Goal: Navigation & Orientation: Find specific page/section

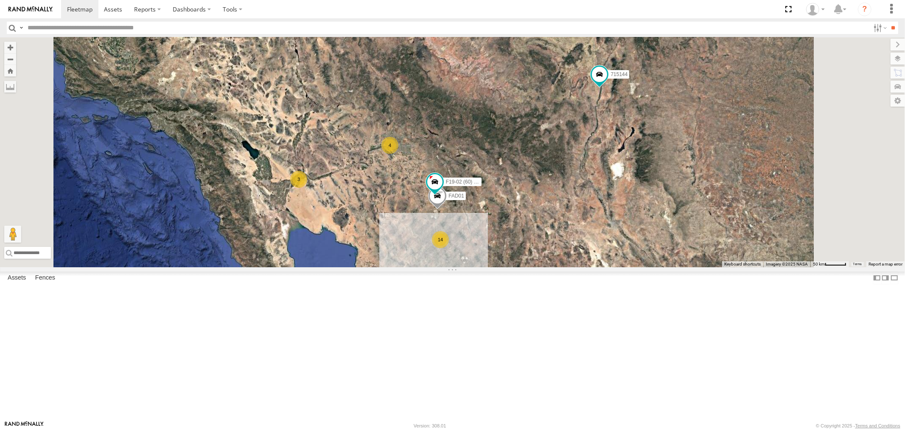
click at [0, 0] on div "715202" at bounding box center [0, 0] width 0 height 0
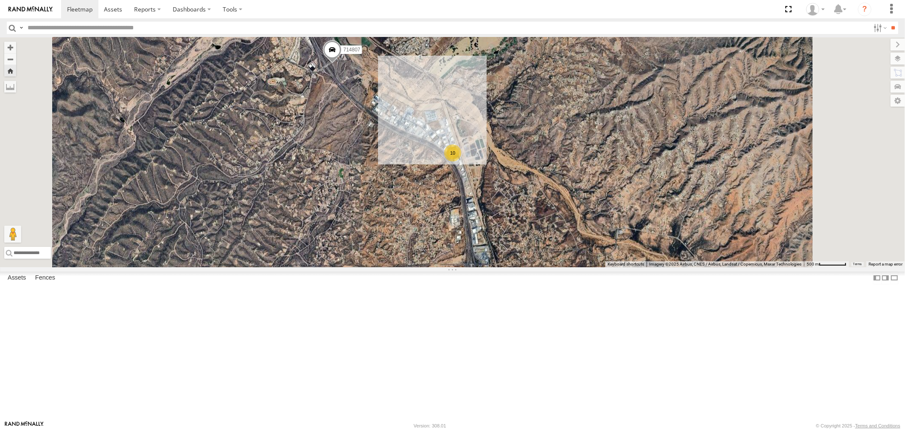
click at [0, 0] on div "714810" at bounding box center [0, 0] width 0 height 0
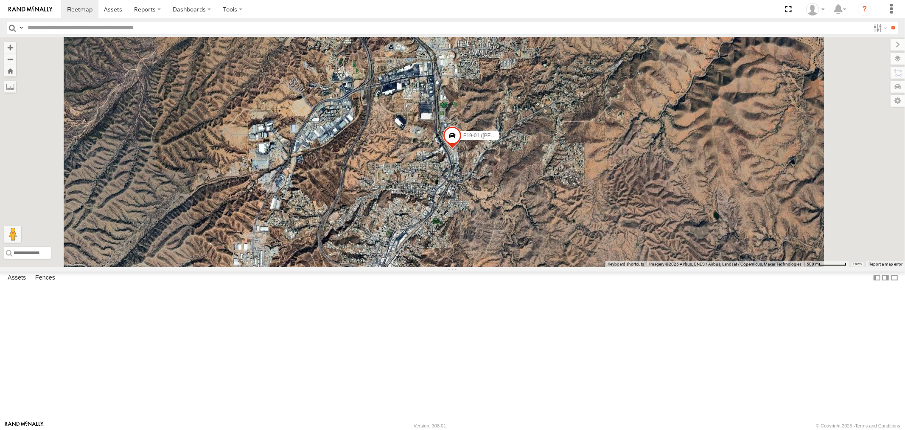
click at [0, 0] on div "P9" at bounding box center [0, 0] width 0 height 0
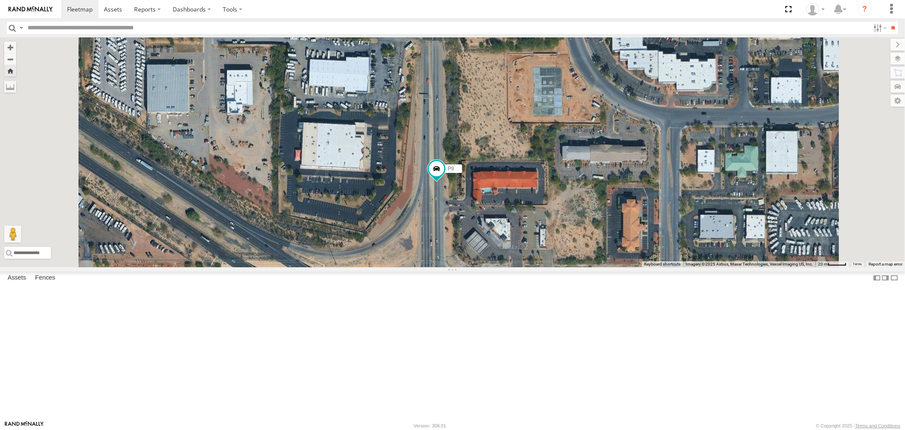
drag, startPoint x: 396, startPoint y: 226, endPoint x: 375, endPoint y: 276, distance: 54.4
click at [376, 267] on div "P9" at bounding box center [452, 152] width 905 height 230
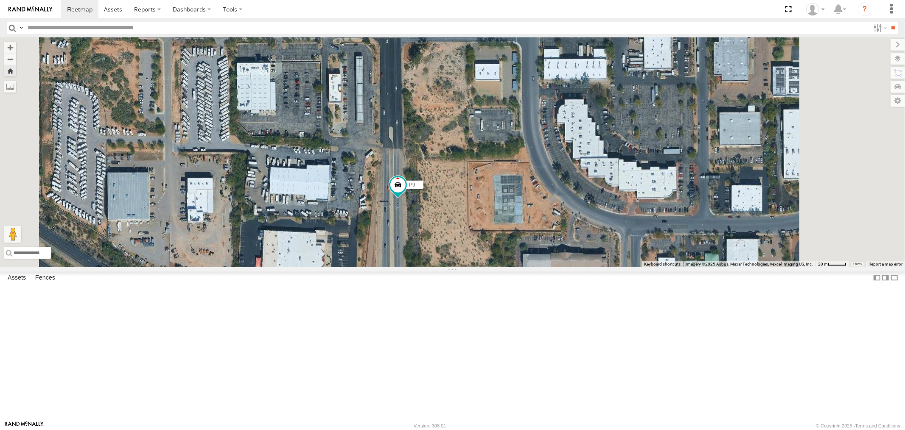
drag, startPoint x: 397, startPoint y: 227, endPoint x: 398, endPoint y: 292, distance: 65.0
click at [398, 267] on div "P9" at bounding box center [452, 152] width 905 height 230
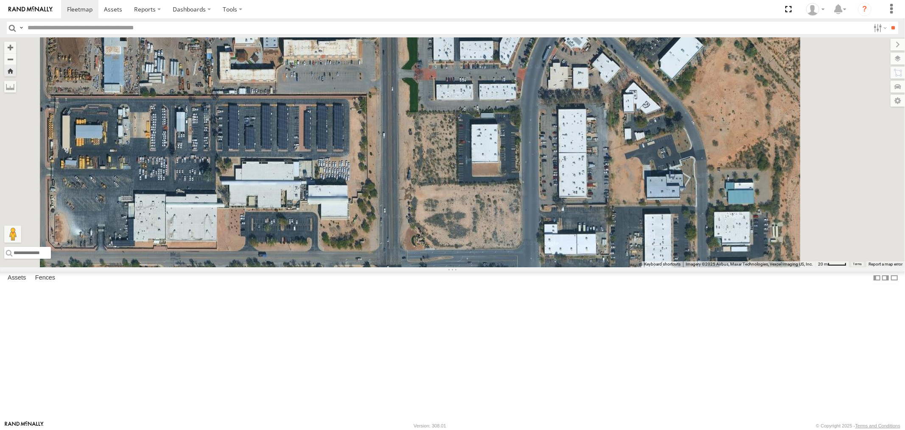
drag, startPoint x: 438, startPoint y: 217, endPoint x: 434, endPoint y: 315, distance: 97.7
click at [434, 267] on div "P9" at bounding box center [452, 152] width 905 height 230
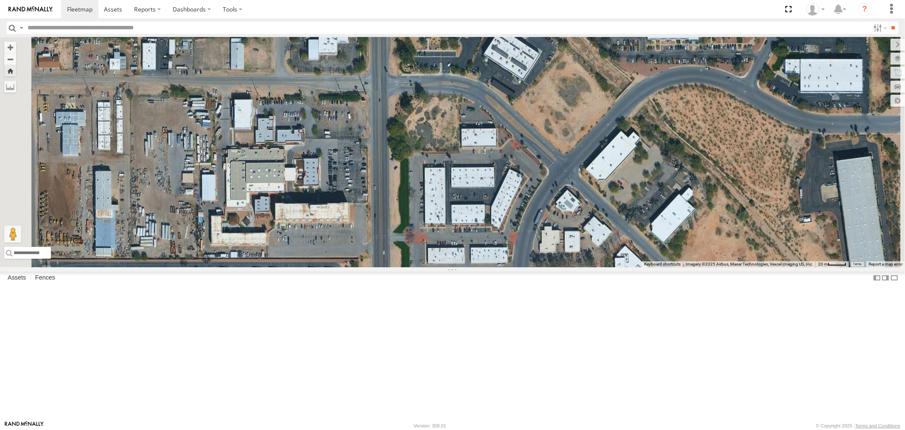
drag, startPoint x: 440, startPoint y: 325, endPoint x: 432, endPoint y: 342, distance: 18.8
click at [433, 267] on div "P9" at bounding box center [452, 152] width 905 height 230
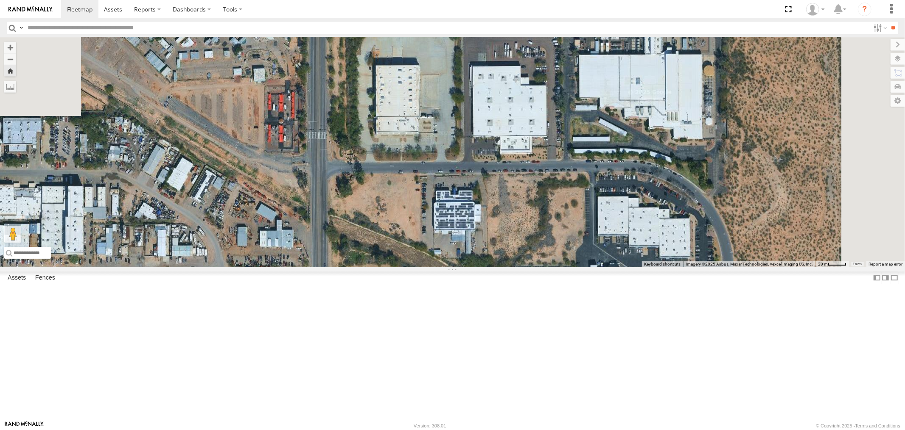
drag, startPoint x: 423, startPoint y: 234, endPoint x: 412, endPoint y: 328, distance: 94.8
click at [412, 267] on div "P9" at bounding box center [452, 152] width 905 height 230
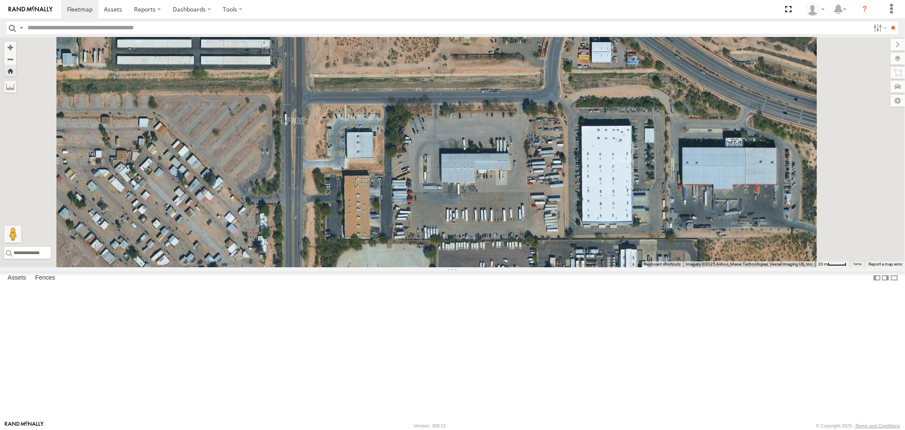
drag, startPoint x: 410, startPoint y: 374, endPoint x: 376, endPoint y: 88, distance: 287.3
click at [390, 172] on div "P9" at bounding box center [452, 152] width 905 height 230
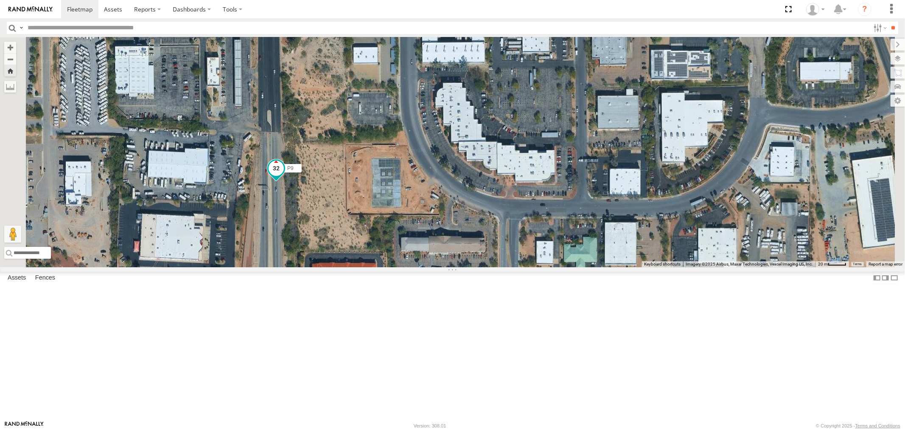
drag, startPoint x: 329, startPoint y: 247, endPoint x: 413, endPoint y: 281, distance: 90.5
click at [415, 267] on div "P9" at bounding box center [452, 152] width 905 height 230
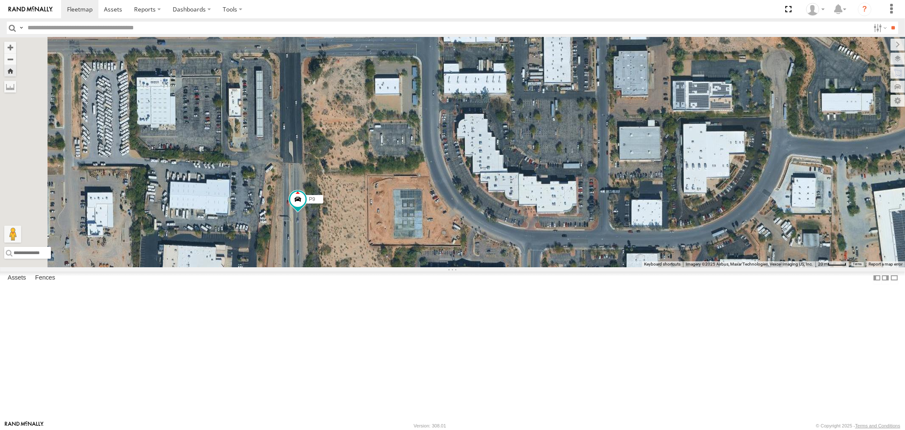
drag, startPoint x: 387, startPoint y: 251, endPoint x: 389, endPoint y: 121, distance: 130.3
click at [383, 169] on div "P9" at bounding box center [452, 152] width 905 height 230
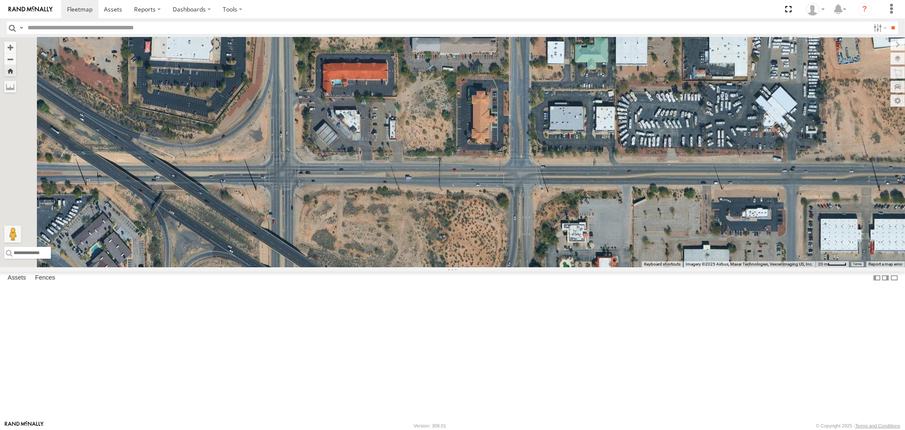
click at [0, 0] on div "F19-02 (60) - [PERSON_NAME]" at bounding box center [0, 0] width 0 height 0
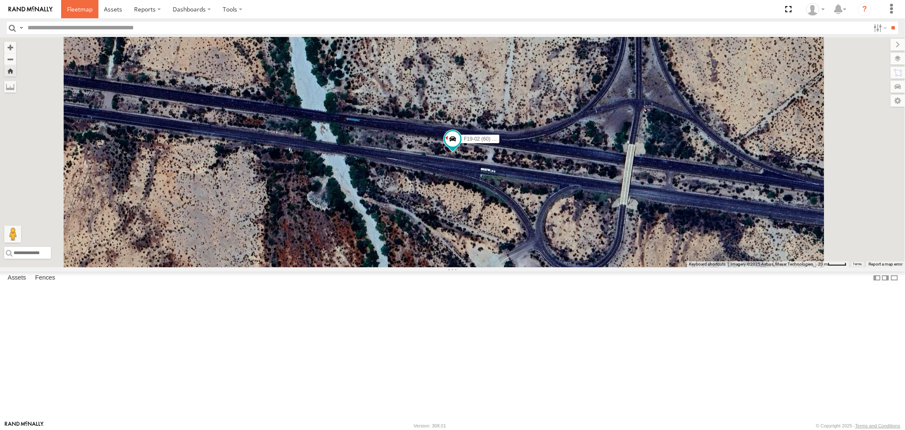
click at [74, 14] on link at bounding box center [79, 9] width 37 height 18
